Goal: Check status: Check status

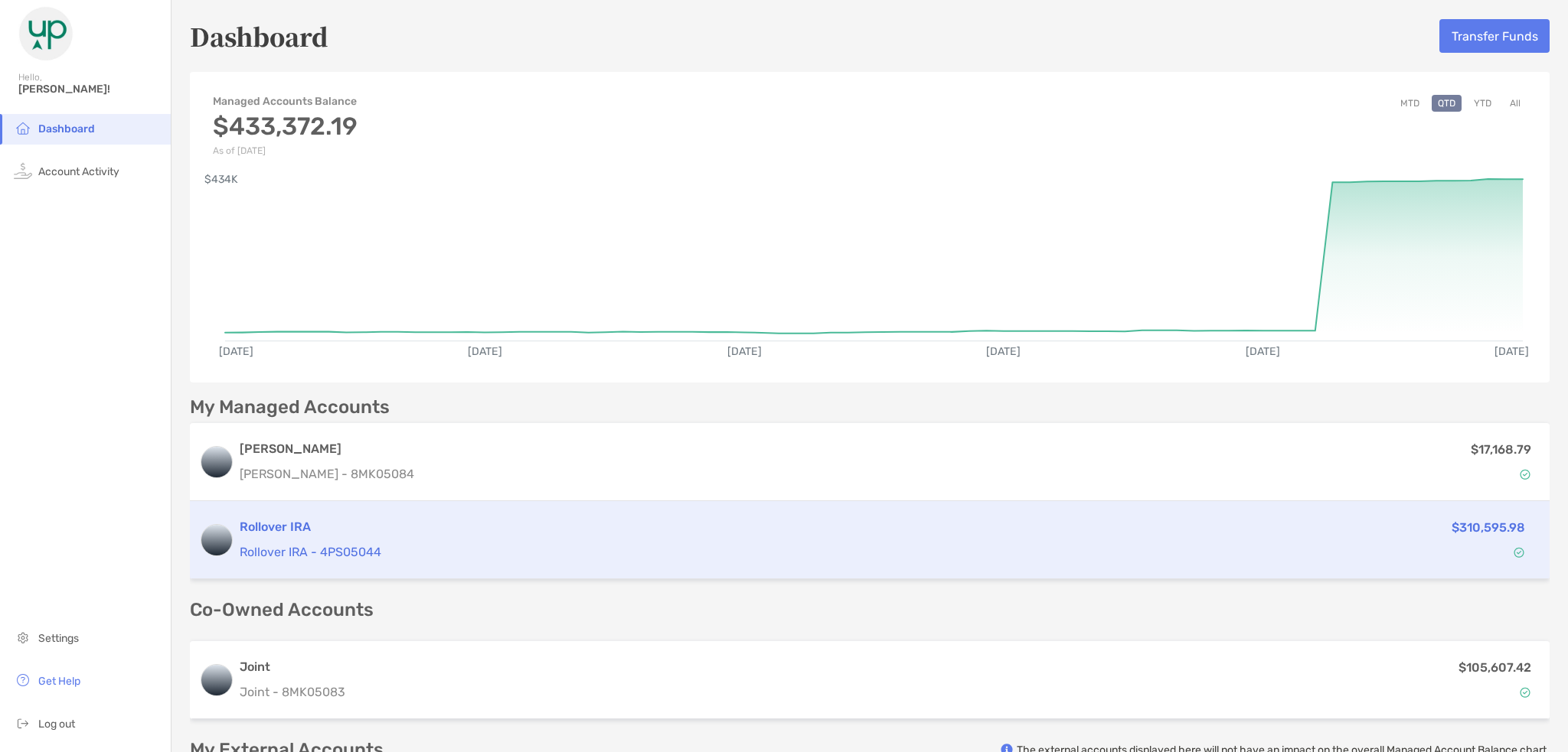
click at [1031, 522] on h3 "Rollover IRA" at bounding box center [739, 528] width 998 height 19
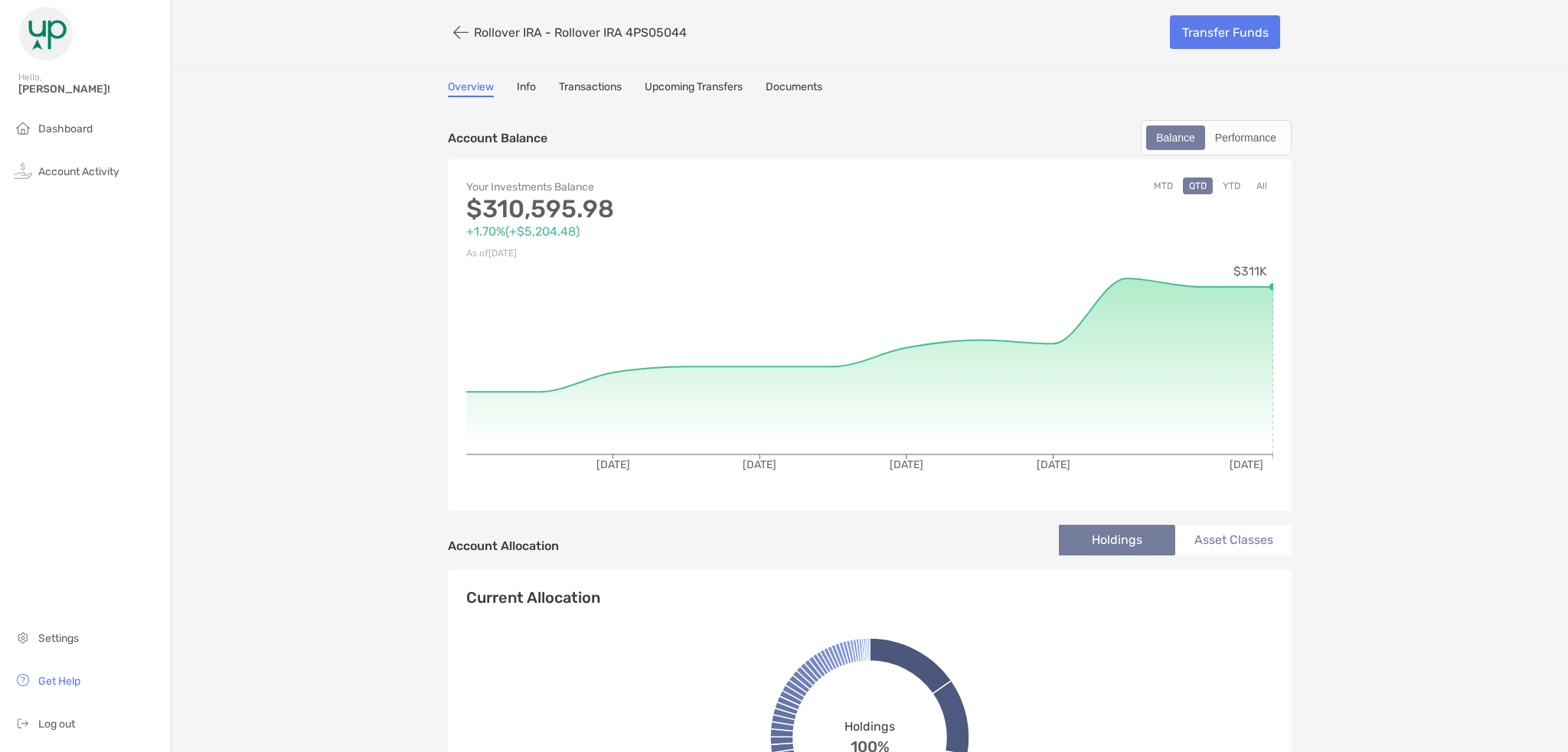
click at [1256, 190] on button "All" at bounding box center [1261, 186] width 23 height 17
click at [456, 39] on button "button" at bounding box center [461, 33] width 26 height 28
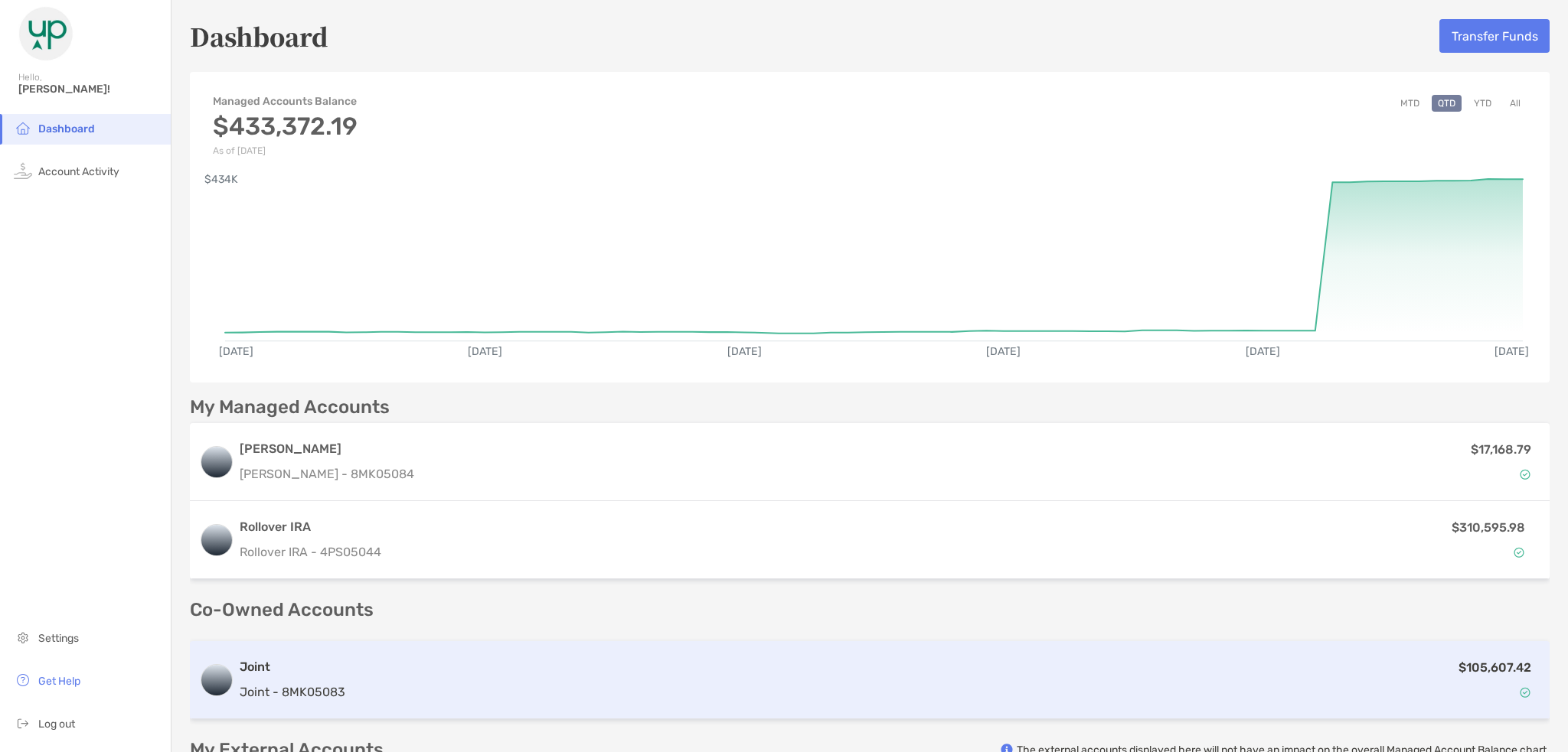
click at [473, 683] on div "$105,607.42" at bounding box center [945, 680] width 1189 height 44
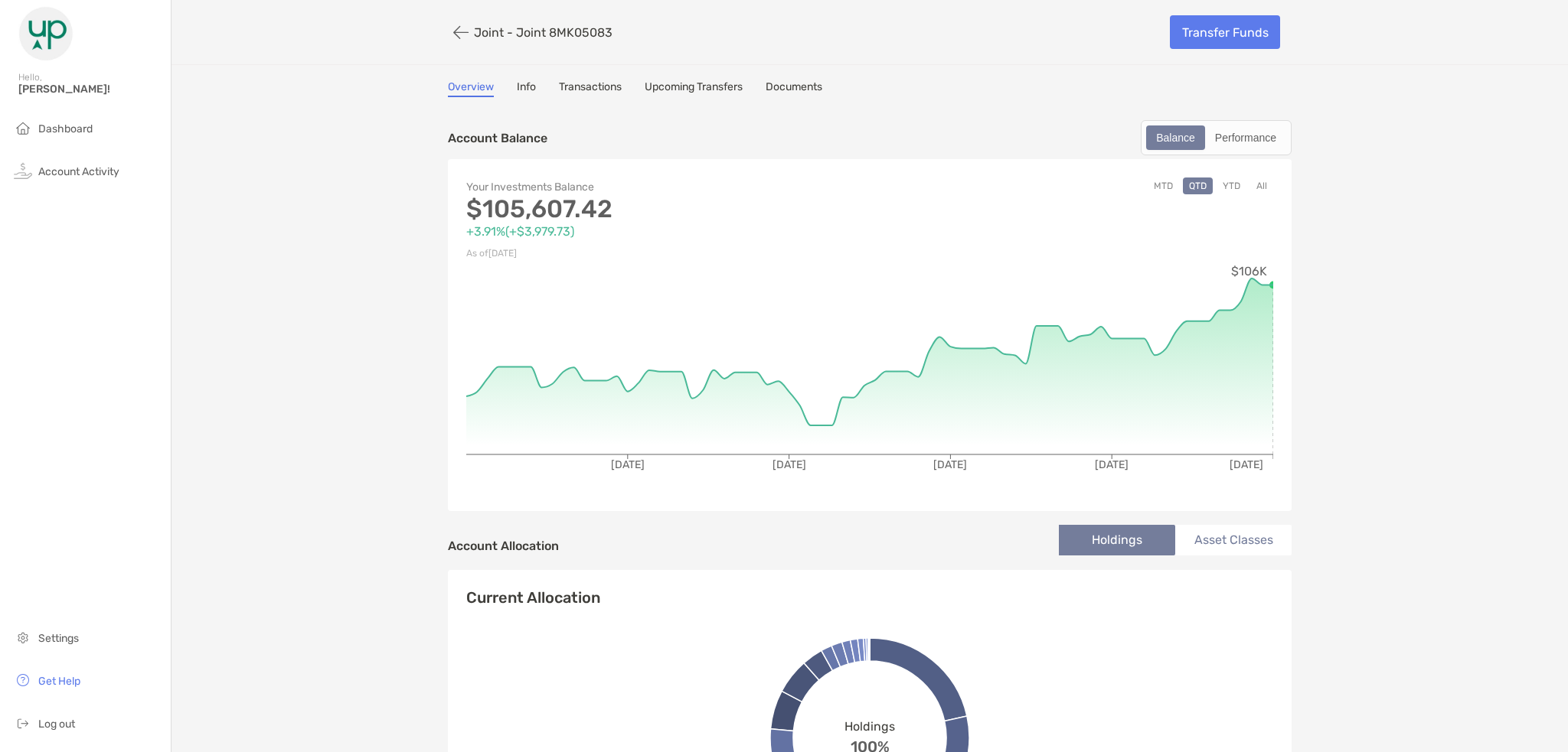
click at [1160, 184] on button "MTD" at bounding box center [1162, 186] width 31 height 17
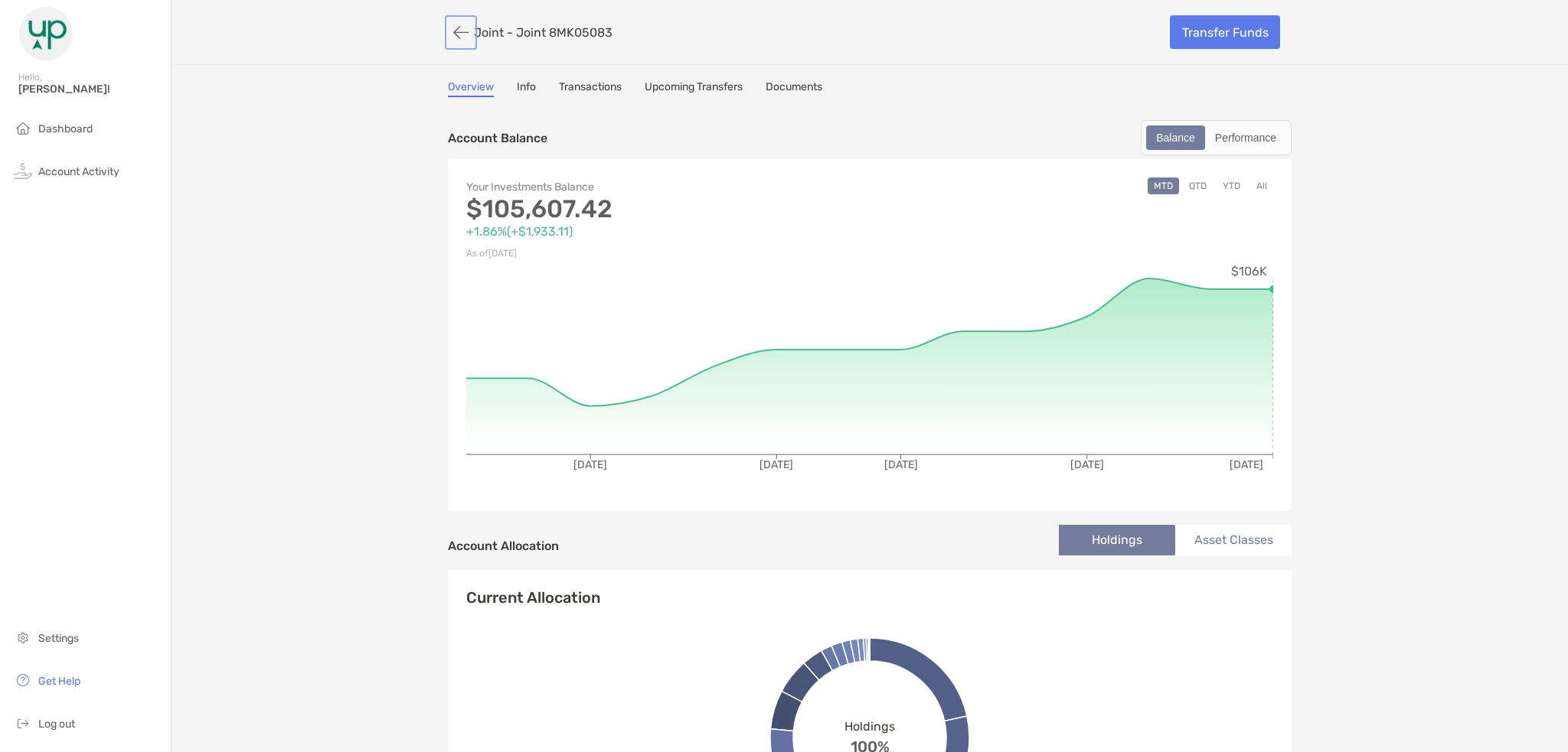
click at [461, 40] on button "button" at bounding box center [461, 33] width 26 height 28
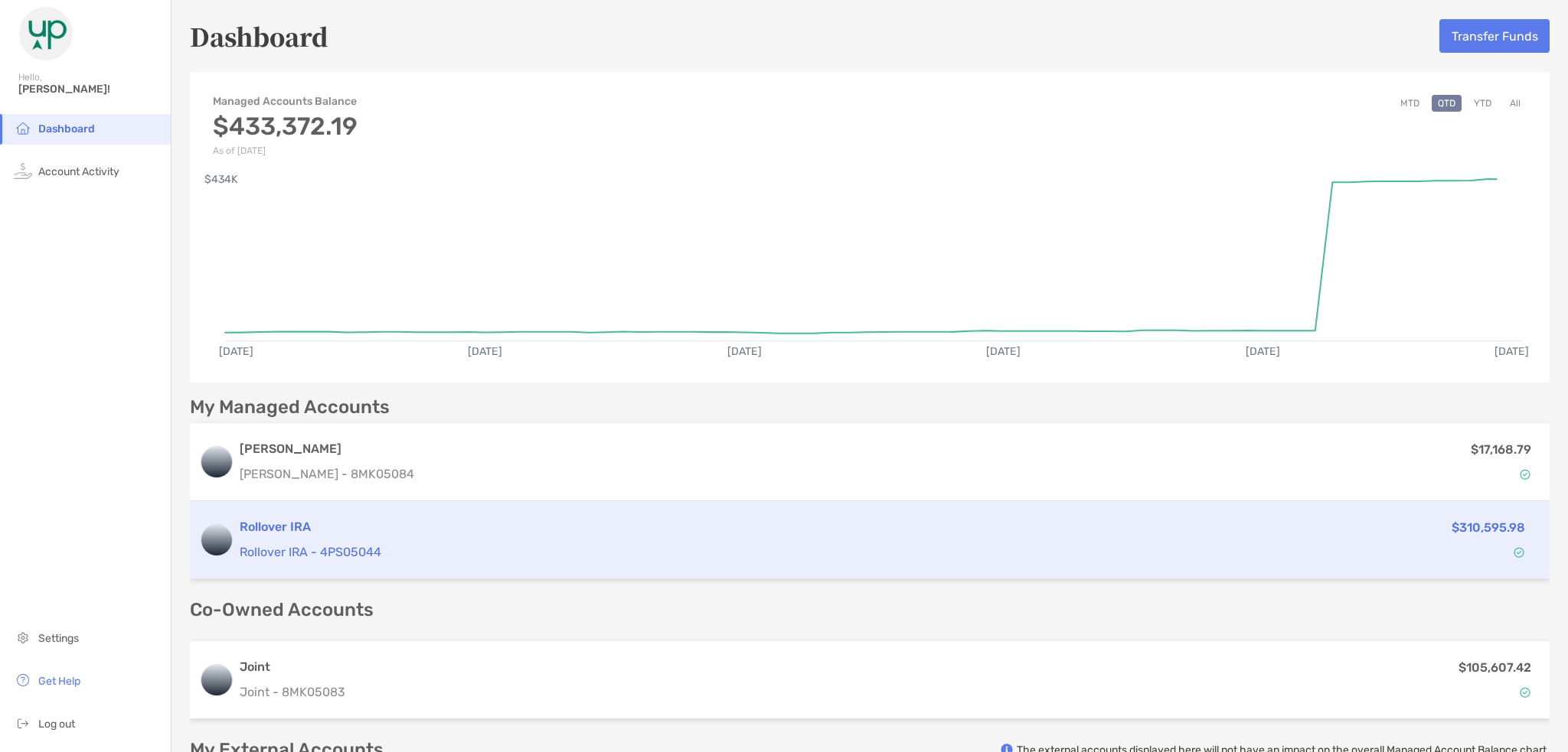
click at [591, 543] on p "Rollover IRA - 4PS05044" at bounding box center [739, 552] width 998 height 19
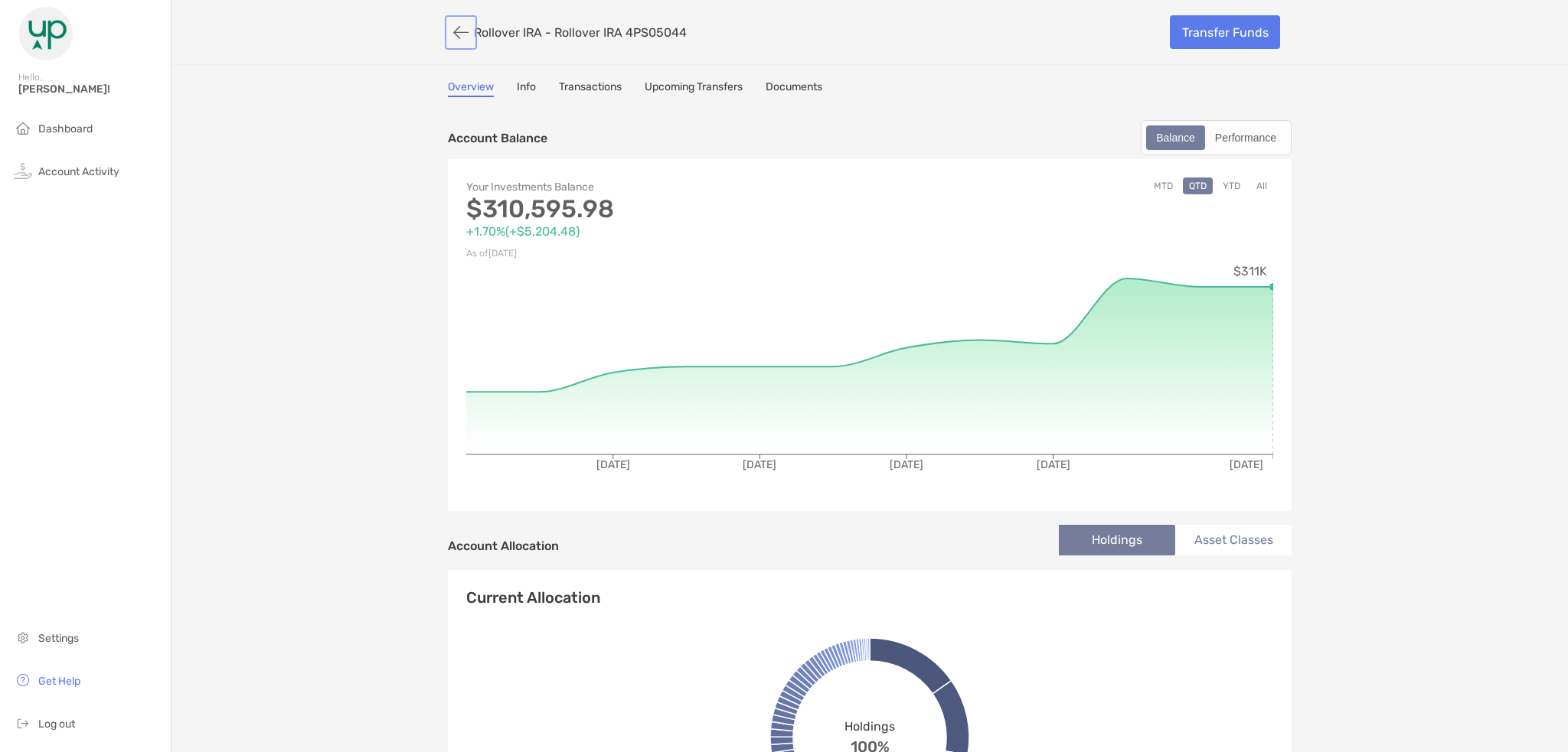
click at [451, 42] on button "button" at bounding box center [461, 33] width 26 height 28
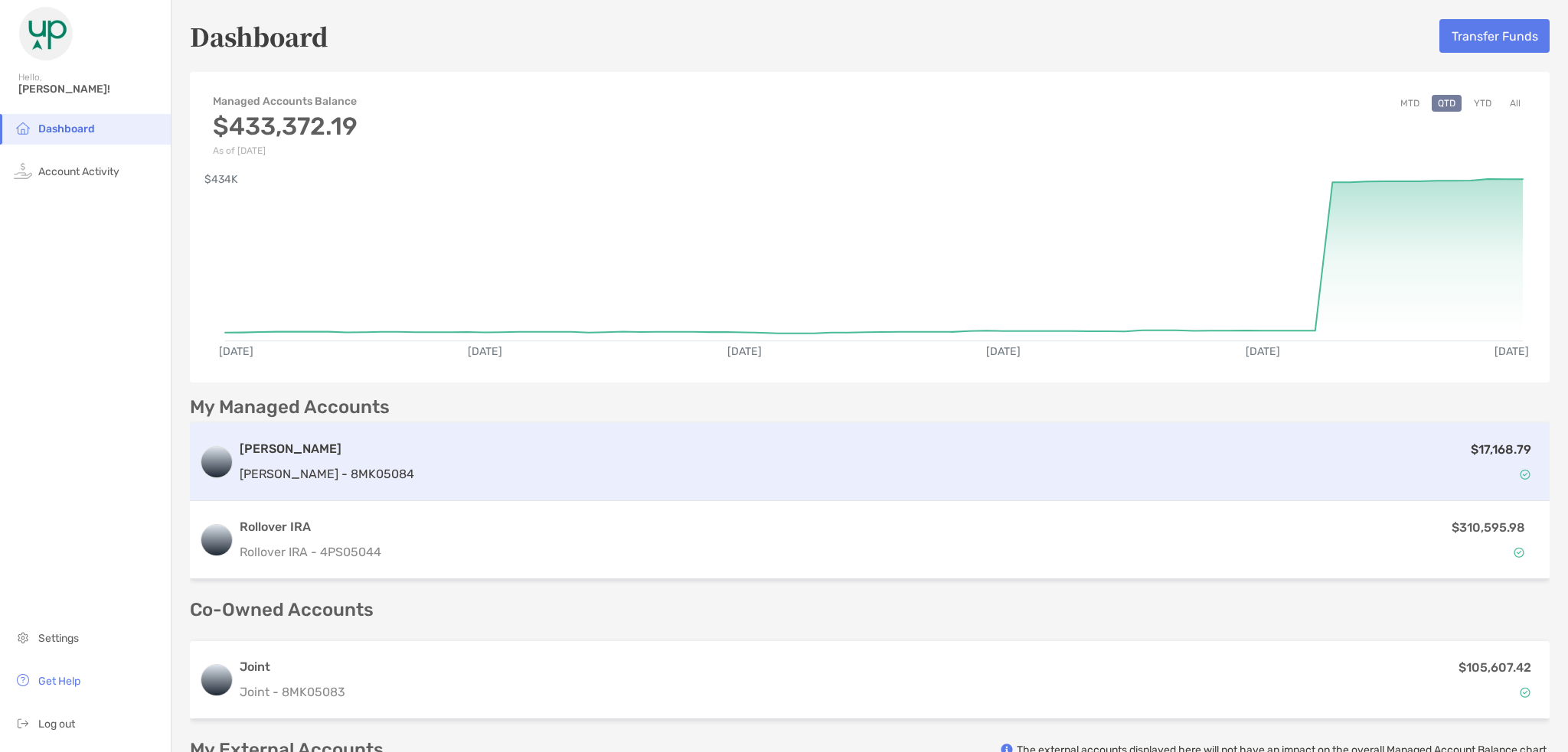
click at [276, 445] on h3 "[PERSON_NAME]" at bounding box center [327, 450] width 174 height 19
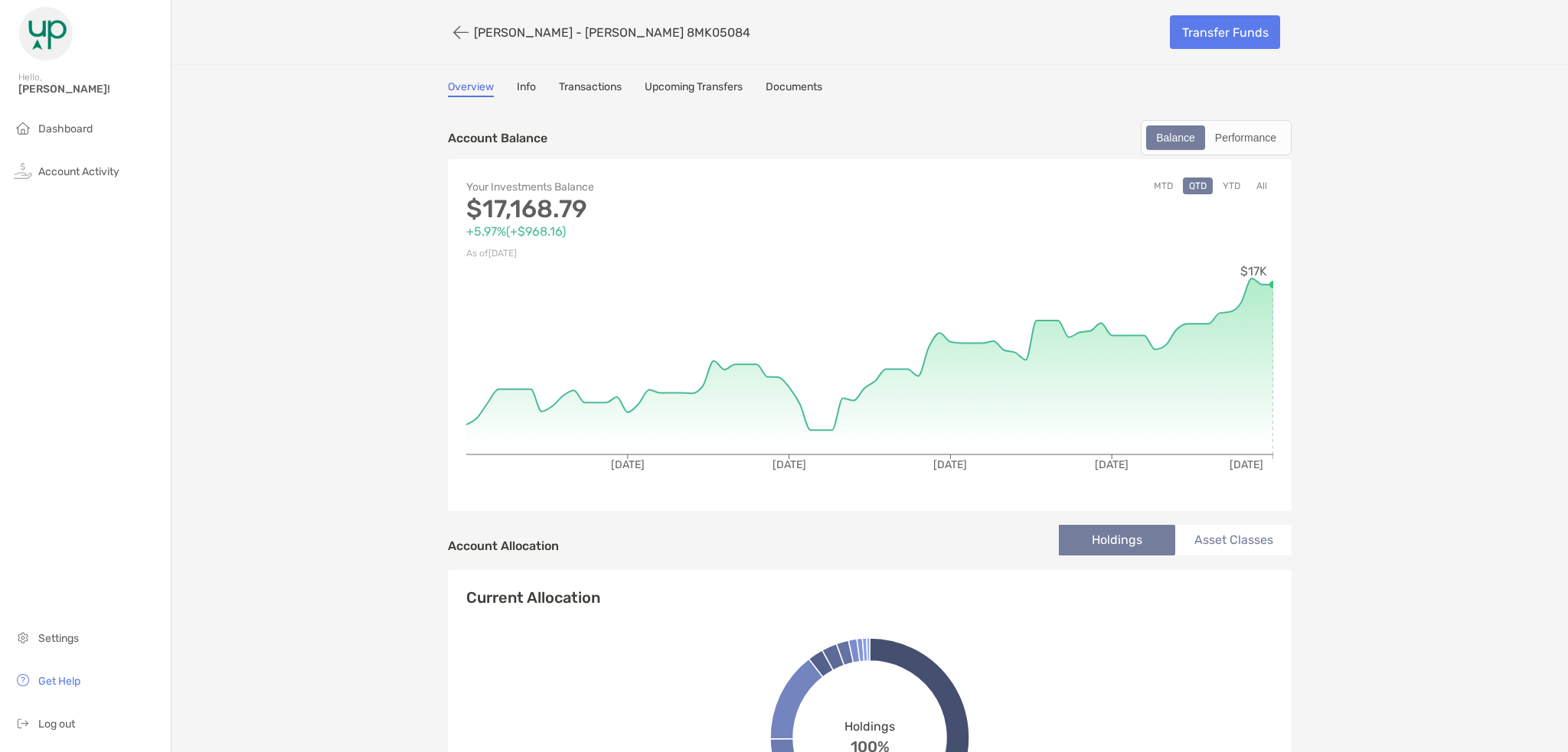
click at [1158, 185] on button "MTD" at bounding box center [1162, 186] width 31 height 17
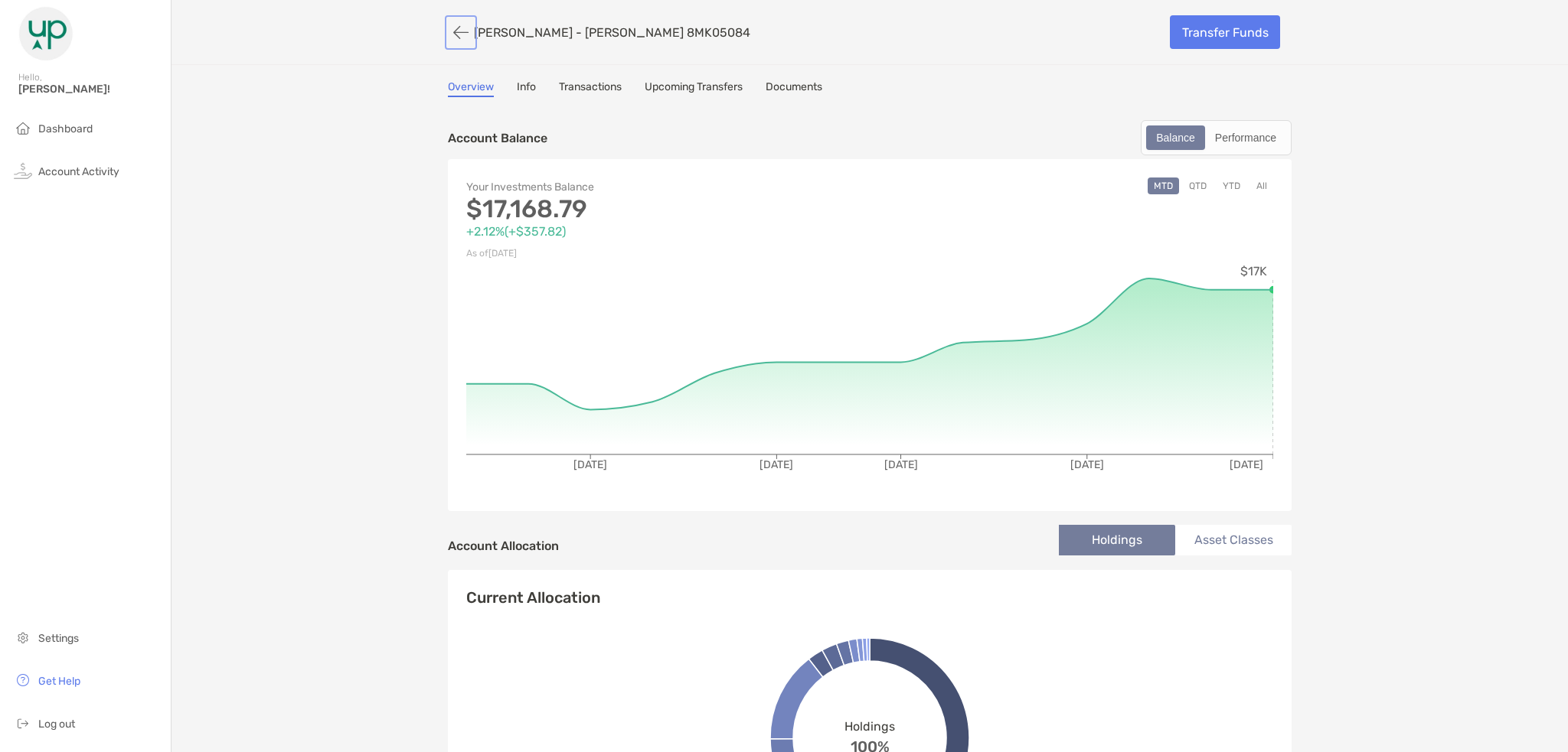
click at [449, 37] on button "button" at bounding box center [461, 33] width 26 height 28
